Goal: Information Seeking & Learning: Learn about a topic

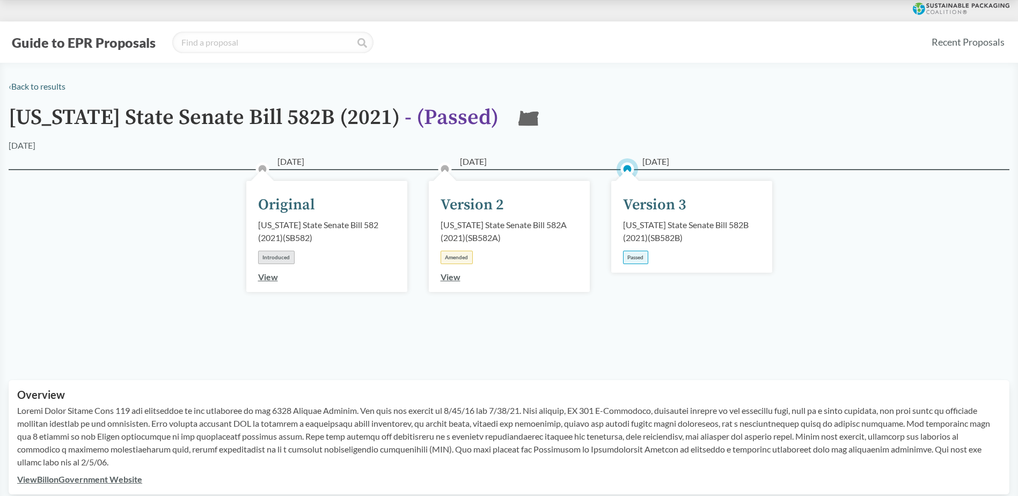
scroll to position [267, 0]
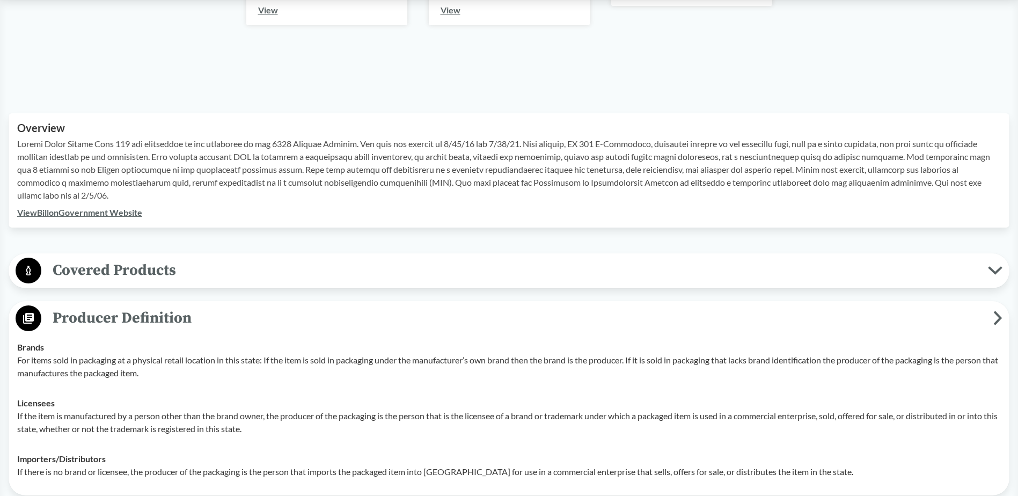
click at [617, 379] on p "For items sold in packaging at a physical retail location in this state: If the…" at bounding box center [508, 366] width 983 height 26
click at [643, 455] on div "Importers/​Distributors If there is no brand or licensee, the producer of the p…" at bounding box center [508, 465] width 983 height 26
click at [148, 261] on span "Covered Products" at bounding box center [514, 270] width 946 height 24
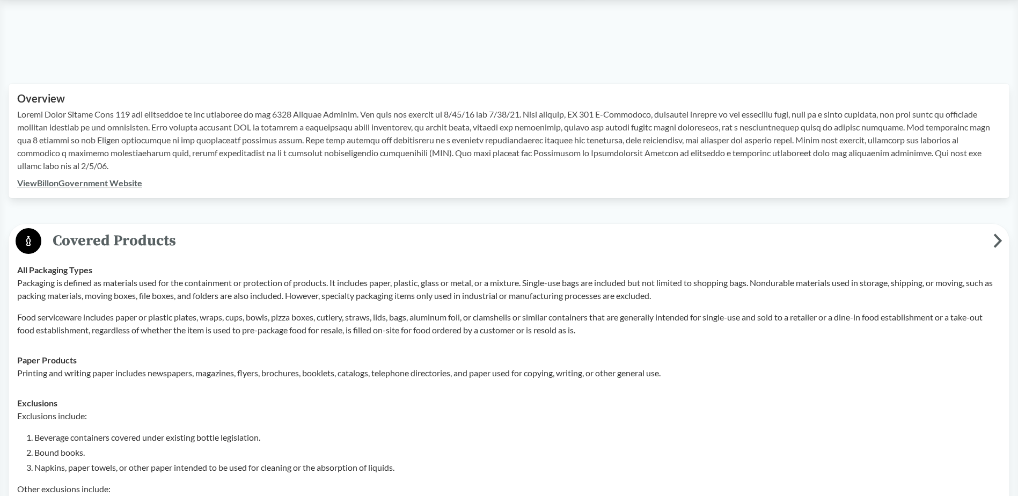
scroll to position [320, 0]
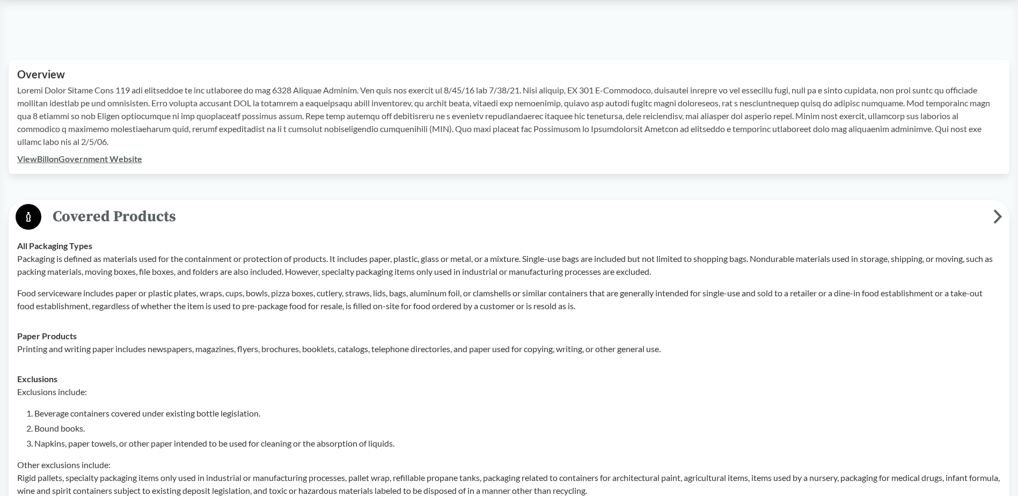
click at [374, 325] on td "Paper Products Printing and writing paper includes newspapers, magazines, flyer…" at bounding box center [508, 342] width 993 height 43
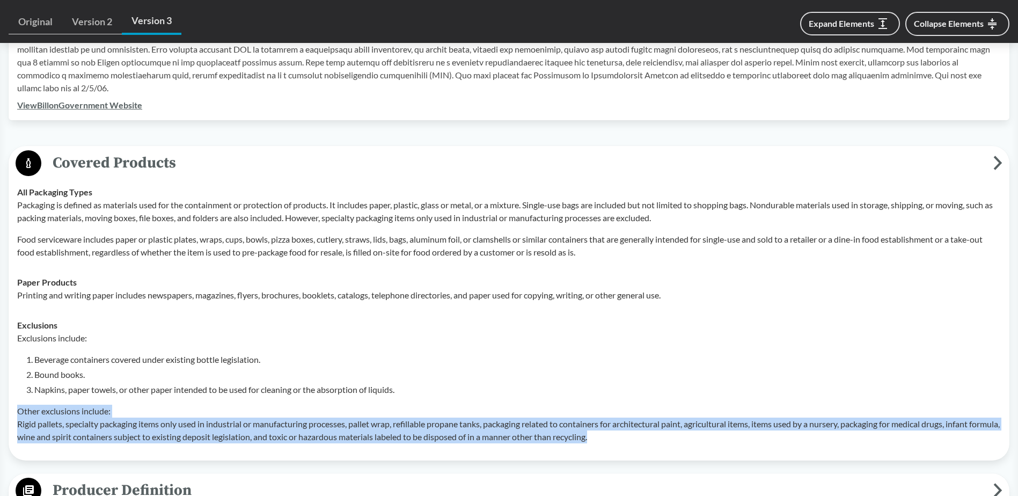
drag, startPoint x: 639, startPoint y: 438, endPoint x: 624, endPoint y: 397, distance: 43.4
click at [624, 397] on div "Exclusions include: Beverage containers covered under existing bottle legislati…" at bounding box center [508, 387] width 983 height 112
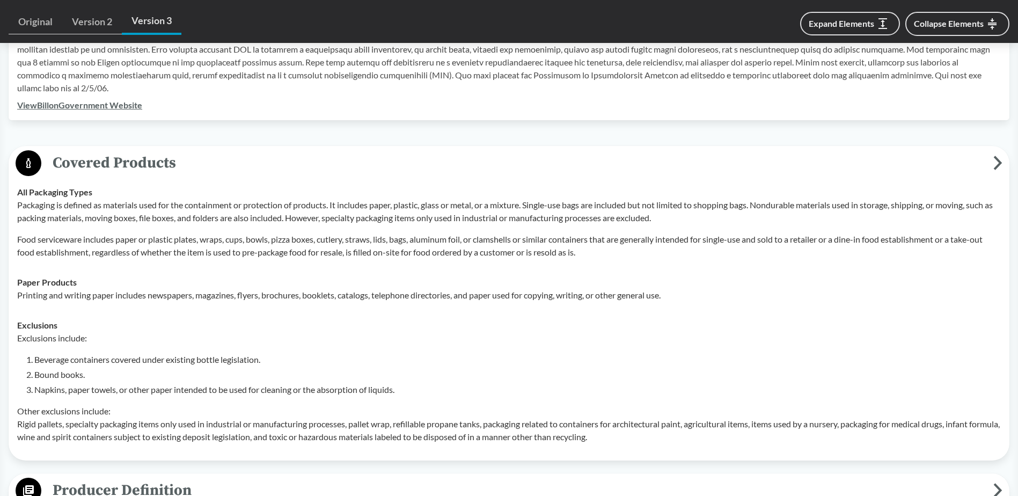
drag, startPoint x: 624, startPoint y: 397, endPoint x: 412, endPoint y: 235, distance: 266.7
click at [475, 274] on td "Paper Products Printing and writing paper includes newspapers, magazines, flyer…" at bounding box center [508, 288] width 993 height 43
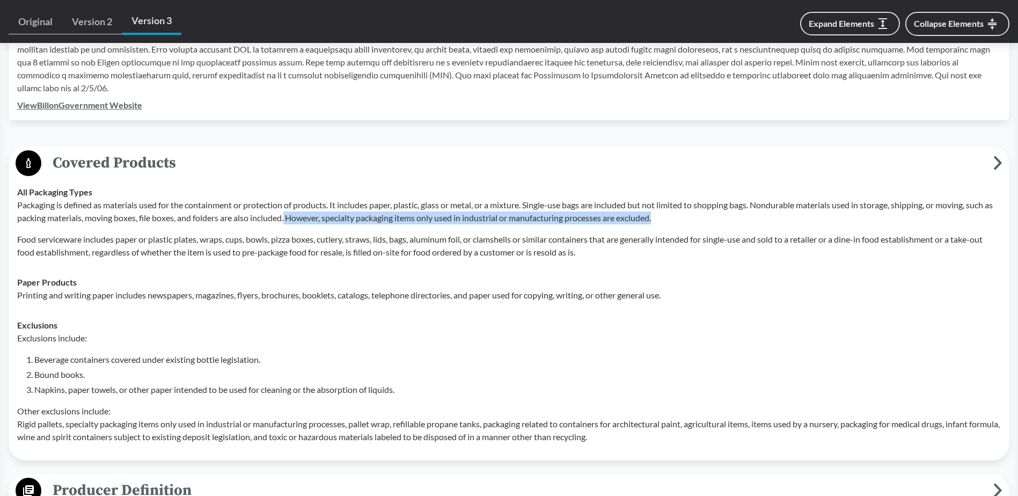
drag, startPoint x: 297, startPoint y: 217, endPoint x: 716, endPoint y: 222, distance: 418.9
click at [716, 222] on p "Packaging is defined as materials used for the containment or protection of pro…" at bounding box center [508, 211] width 983 height 26
copy p "However, specialty packaging items only used in industrial or manufacturing pro…"
click at [178, 179] on td "All Packaging Types Packaging is defined as materials used for the containment …" at bounding box center [508, 222] width 993 height 90
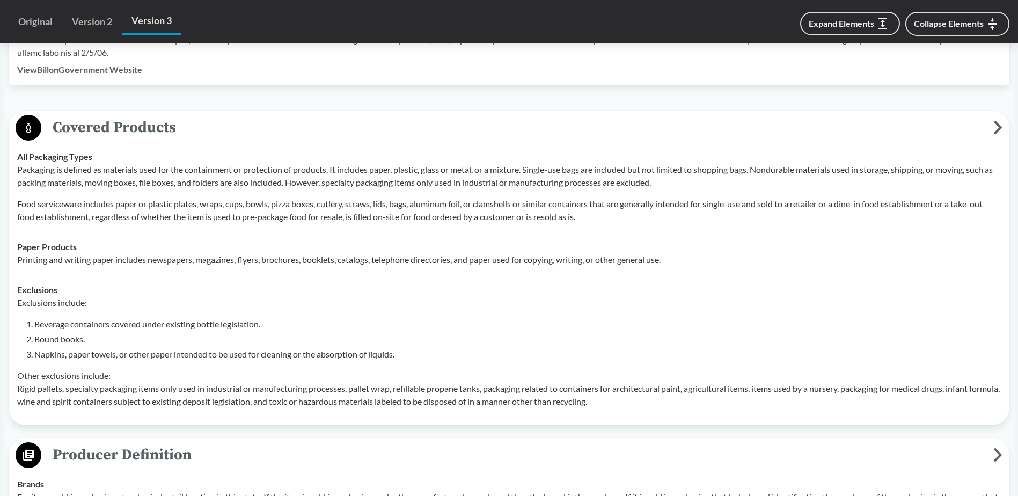
scroll to position [428, 0]
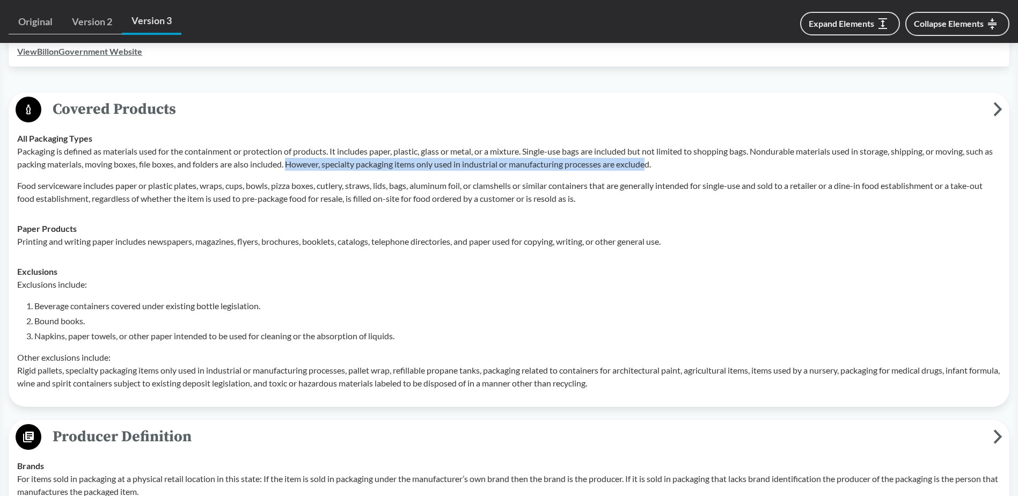
drag, startPoint x: 666, startPoint y: 167, endPoint x: 299, endPoint y: 159, distance: 367.0
click at [299, 159] on p "Packaging is defined as materials used for the containment or protection of pro…" at bounding box center [508, 158] width 983 height 26
copy p "However, specialty packaging items only used in industrial or manufacturing pro…"
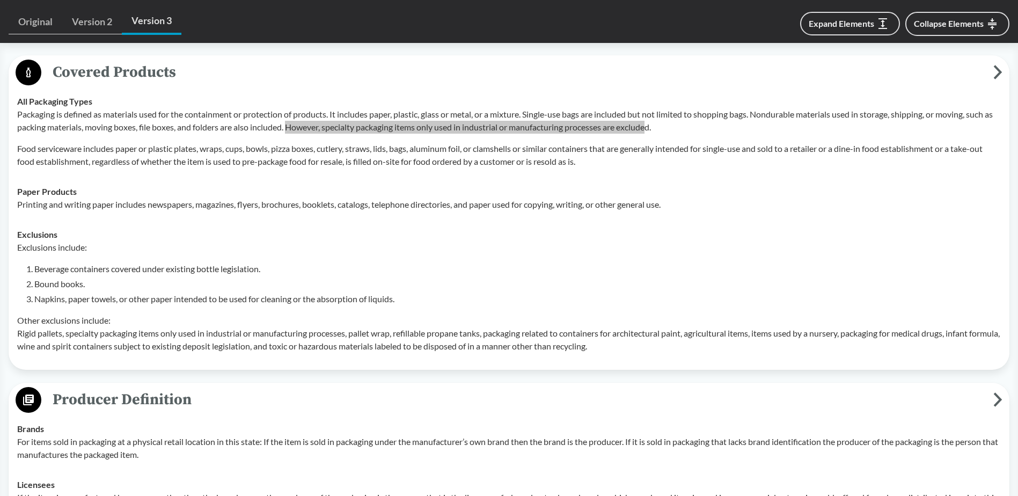
scroll to position [481, 0]
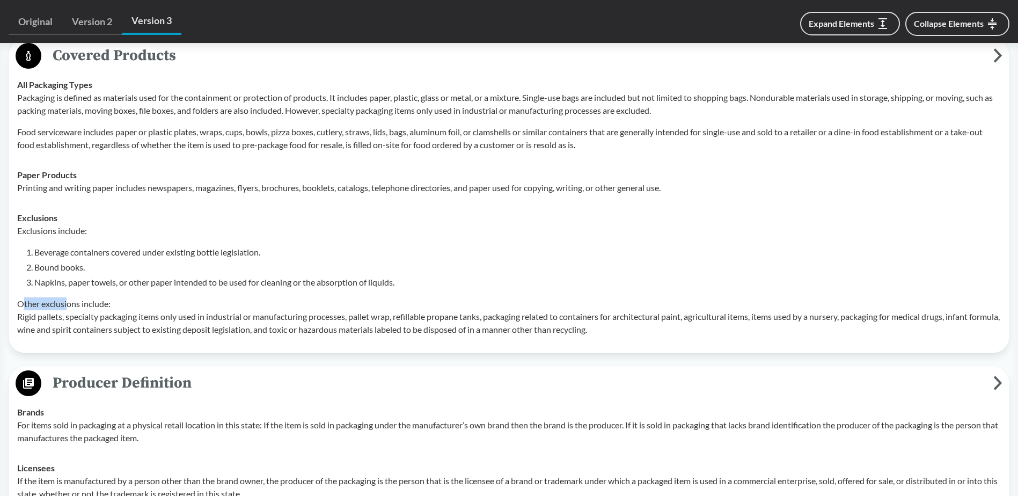
drag, startPoint x: 24, startPoint y: 304, endPoint x: 69, endPoint y: 296, distance: 45.8
click at [69, 296] on div "Exclusions include: Beverage containers covered under existing bottle legislati…" at bounding box center [508, 280] width 983 height 112
drag, startPoint x: 69, startPoint y: 296, endPoint x: 71, endPoint y: 313, distance: 17.9
click at [74, 313] on p "Other exclusions include: Rigid pallets, specialty packaging items only used in…" at bounding box center [508, 316] width 983 height 39
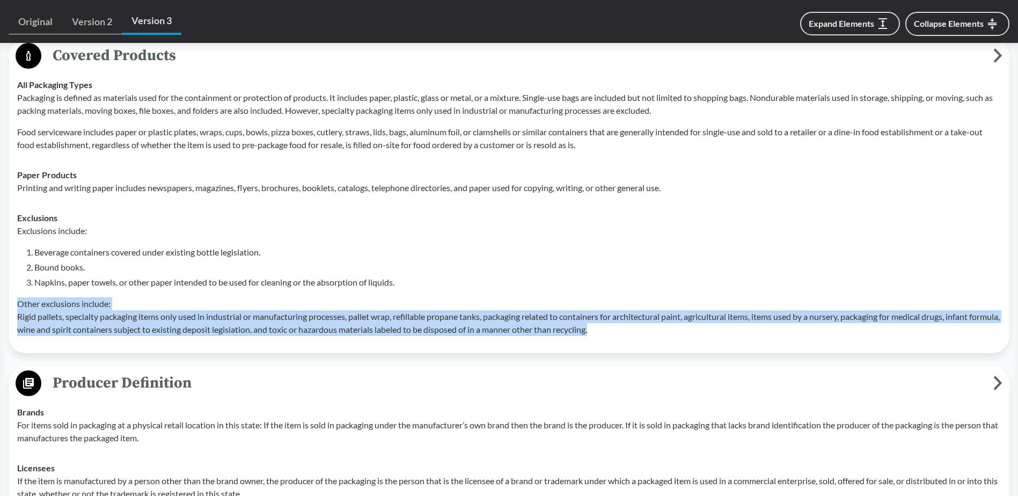
drag, startPoint x: 17, startPoint y: 303, endPoint x: 644, endPoint y: 323, distance: 627.9
click at [644, 323] on td "Exclusions Exclusions include: Beverage containers covered under existing bottl…" at bounding box center [508, 274] width 993 height 142
copy p "Other exclusions include: Rigid pallets, specialty packaging items only used in…"
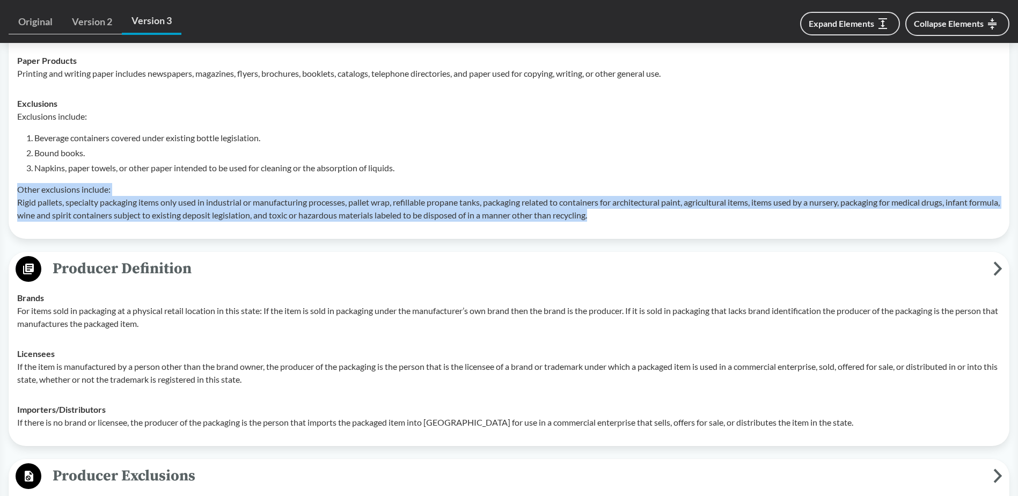
scroll to position [642, 0]
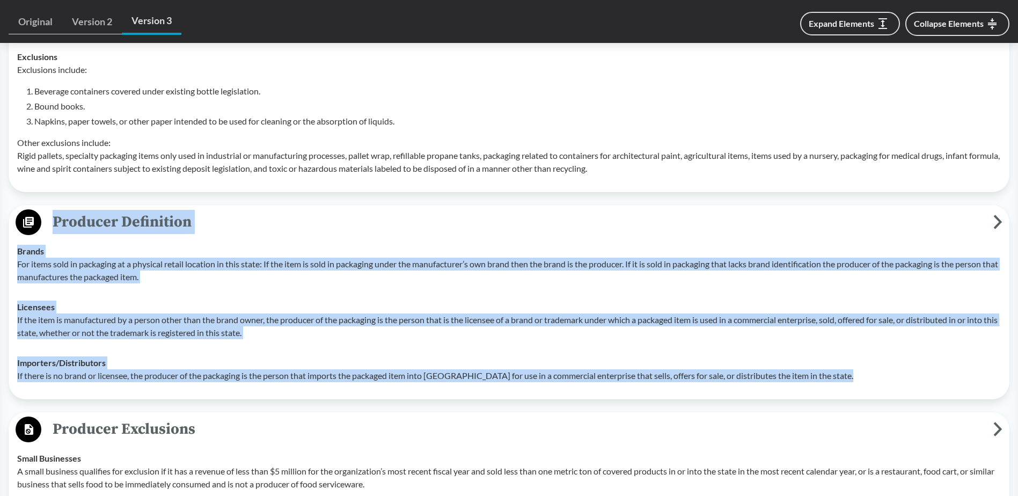
drag, startPoint x: 871, startPoint y: 375, endPoint x: 52, endPoint y: 215, distance: 834.1
click at [52, 215] on div "Producer Definition Brands For items sold in packaging at a physical retail loc…" at bounding box center [509, 302] width 1000 height 194
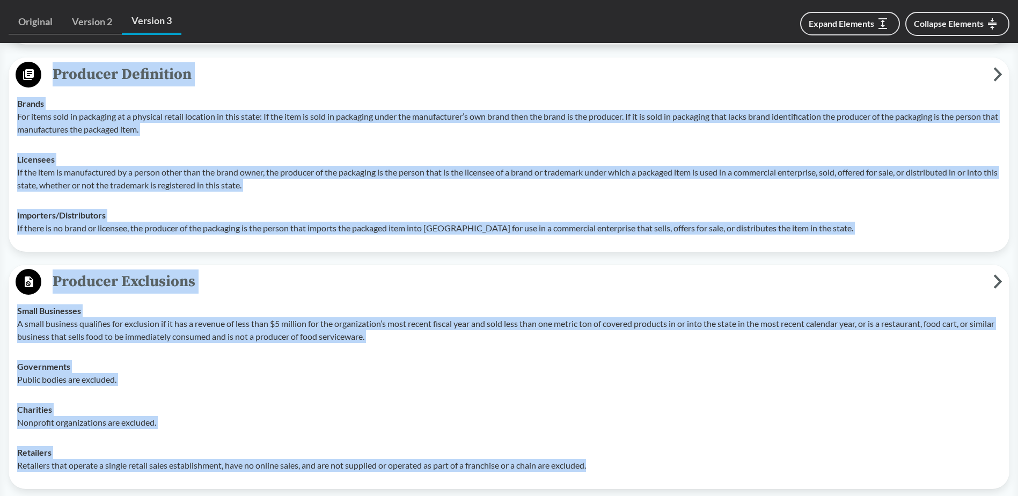
scroll to position [629, 0]
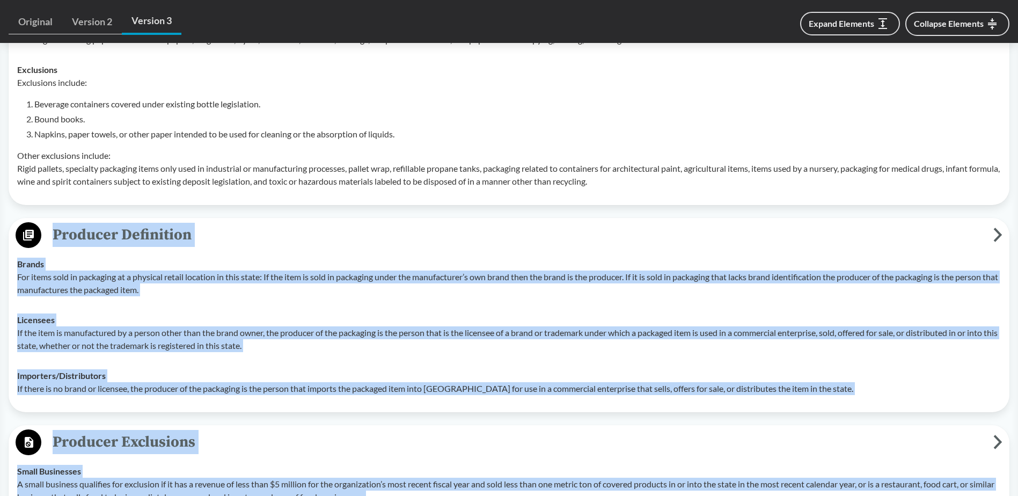
drag, startPoint x: 618, startPoint y: 393, endPoint x: 45, endPoint y: 238, distance: 594.1
copy div "Loremips Dolorsitam Consec Adi elits doei te incididun ut l etdolore magnaa eni…"
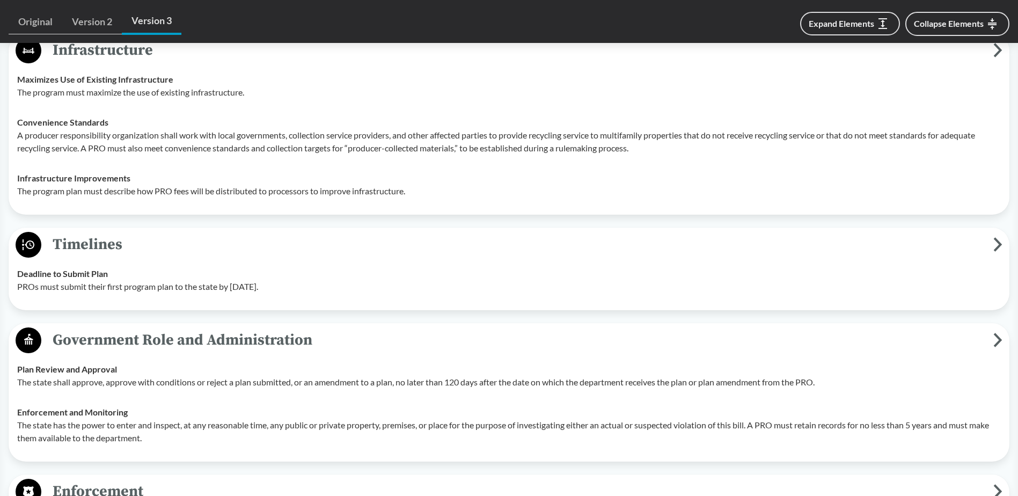
scroll to position [2292, 0]
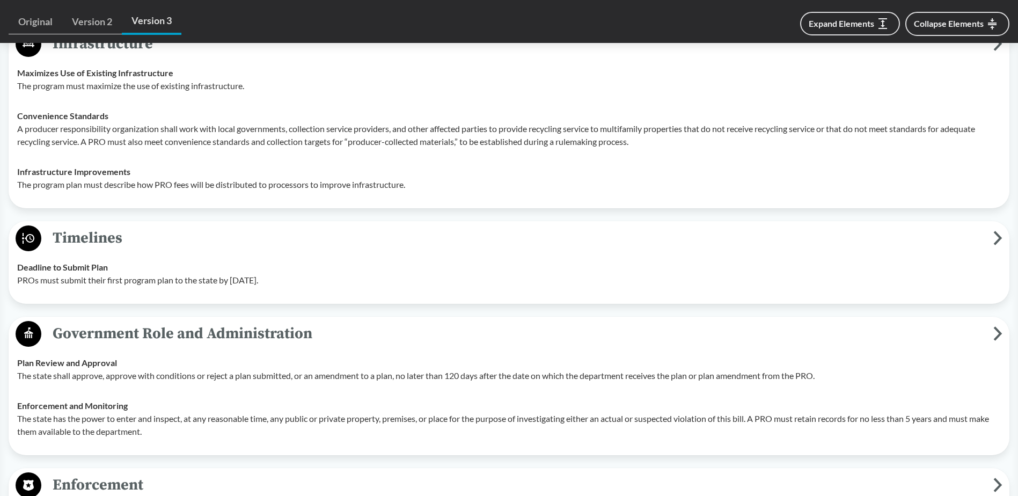
drag, startPoint x: 308, startPoint y: 282, endPoint x: 16, endPoint y: 278, distance: 292.4
click at [16, 278] on td "Deadline to Submit Plan PROs must submit their first program plan to the state …" at bounding box center [508, 273] width 993 height 43
copy p "PROs must submit their first program plan to the state by [DATE]."
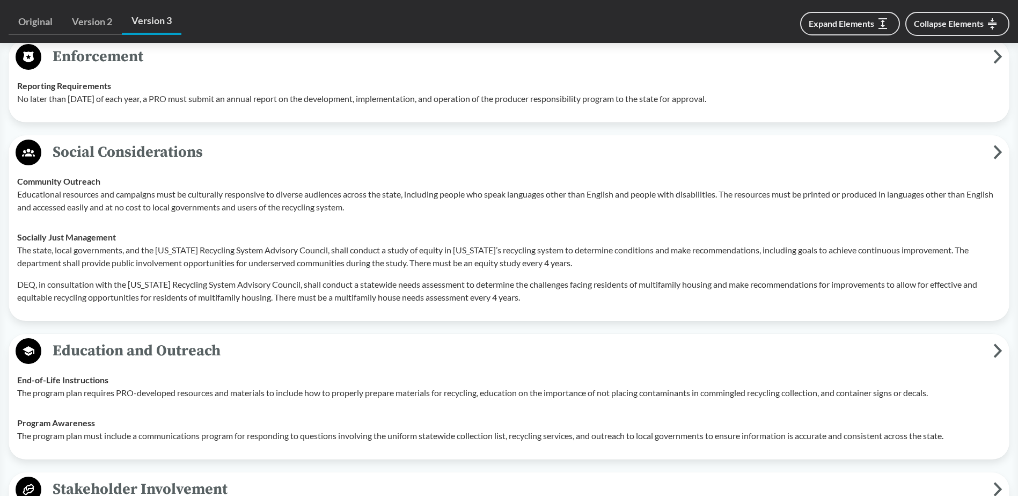
scroll to position [2725, 0]
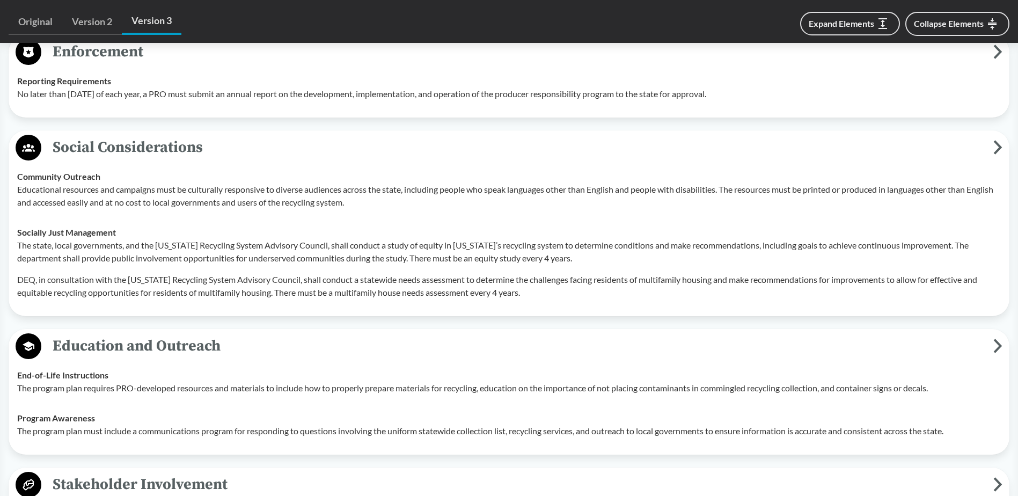
click at [350, 264] on div "The state, local governments, and the [US_STATE] Recycling System Advisory Coun…" at bounding box center [508, 269] width 983 height 60
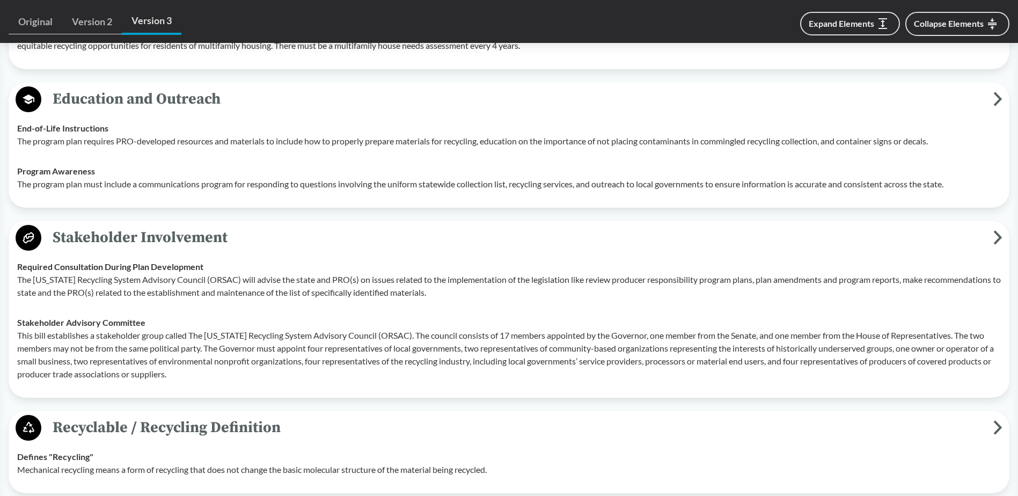
scroll to position [2993, 0]
